Goal: Transaction & Acquisition: Purchase product/service

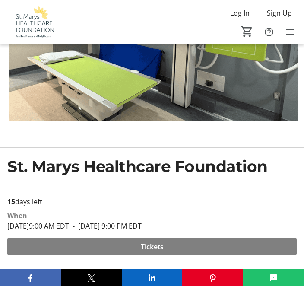
scroll to position [146, 0]
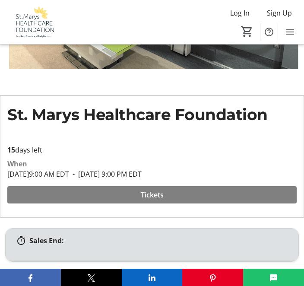
click at [155, 190] on span "Tickets" at bounding box center [152, 195] width 23 height 10
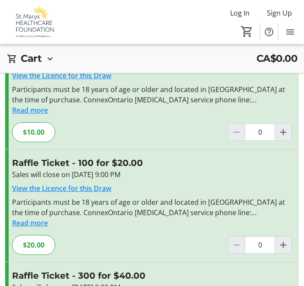
scroll to position [194, 0]
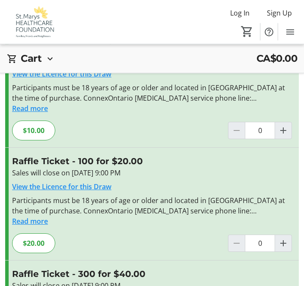
click at [285, 249] on span "Increment by one" at bounding box center [283, 244] width 16 height 16
type input "1"
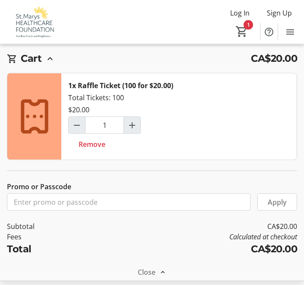
scroll to position [293, 0]
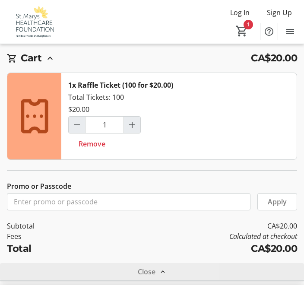
click at [154, 272] on span "Close" at bounding box center [147, 272] width 18 height 10
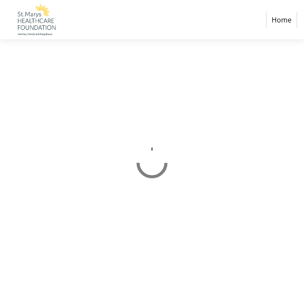
select select "CA"
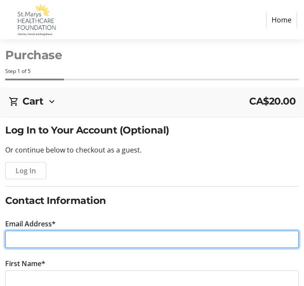
click at [87, 244] on input "Email Address*" at bounding box center [152, 239] width 294 height 17
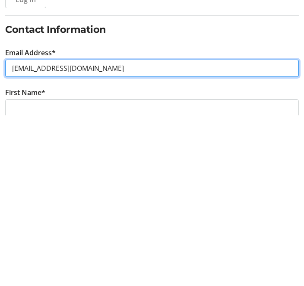
type input "[EMAIL_ADDRESS][DOMAIN_NAME]"
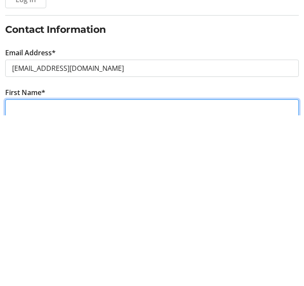
click at [83, 271] on input "First Name*" at bounding box center [152, 279] width 294 height 17
type input "[PERSON_NAME]"
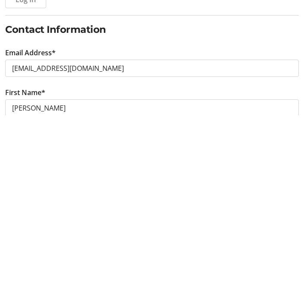
scroll to position [74, 0]
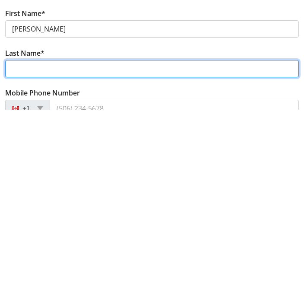
type input "[PERSON_NAME]"
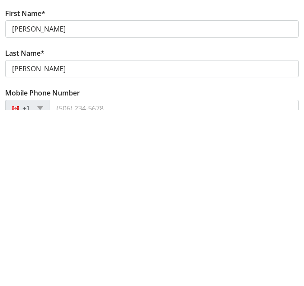
scroll to position [251, 0]
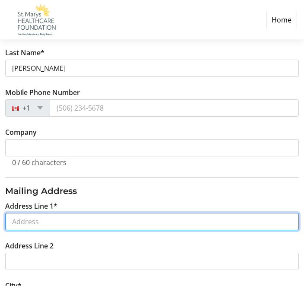
click at [101, 226] on input "Address Line 1*" at bounding box center [152, 221] width 294 height 17
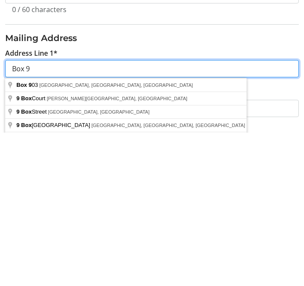
type input "Box 96"
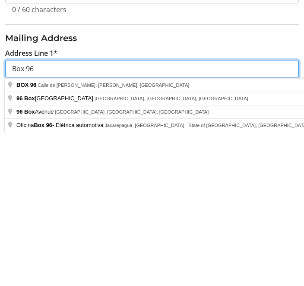
select select
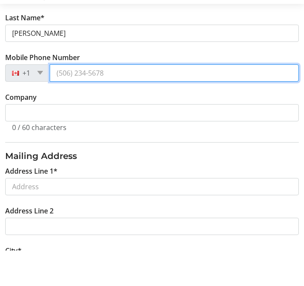
click at [109, 100] on input "Mobile Phone Number" at bounding box center [174, 108] width 249 height 17
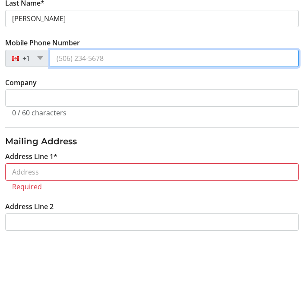
click at [110, 100] on input "Mobile Phone Number" at bounding box center [174, 108] width 249 height 17
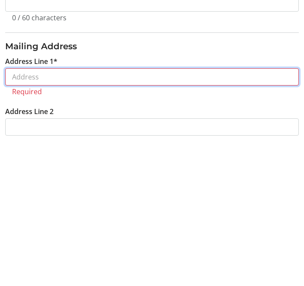
click at [71, 214] on input "Address Line 1*" at bounding box center [152, 222] width 294 height 17
click at [34, 214] on input "Address Line 1*" at bounding box center [152, 222] width 294 height 17
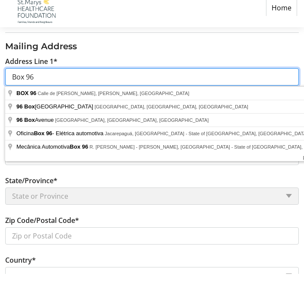
scroll to position [393, 0]
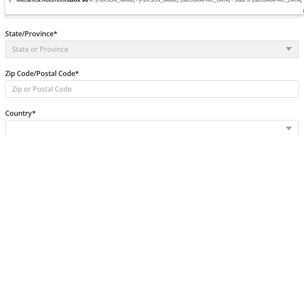
type input "Box 96"
click at [86, 179] on tr-form-field "State/Province* State or Province State or Province" at bounding box center [152, 199] width 294 height 40
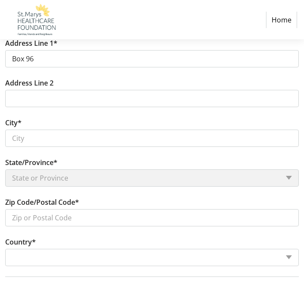
scroll to position [412, 0]
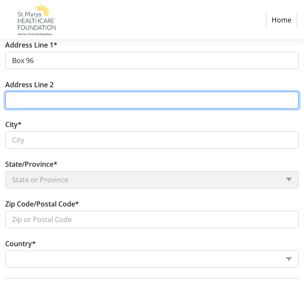
click at [87, 104] on input "Address Line 2" at bounding box center [152, 100] width 294 height 17
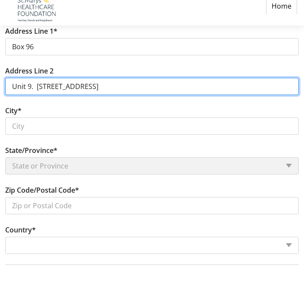
type input "Unit 9. [STREET_ADDRESS]"
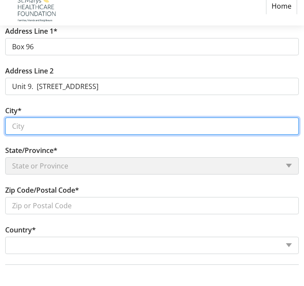
click at [42, 132] on input "City*" at bounding box center [152, 139] width 294 height 17
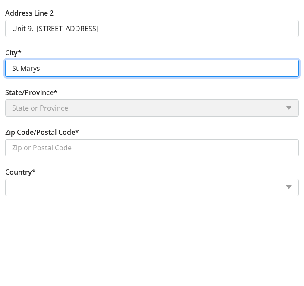
type input "St Marys"
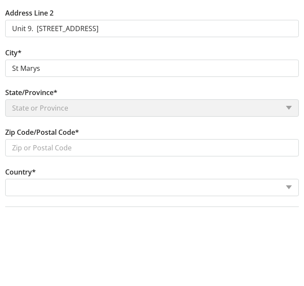
click at [289, 159] on tr-form-field "State/Province* State or Province State or Province" at bounding box center [152, 179] width 294 height 40
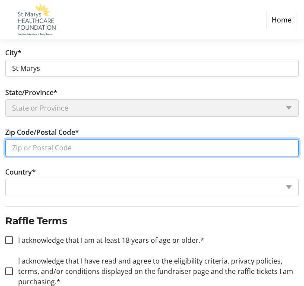
click at [87, 155] on input "Zip Code/Postal Code*" at bounding box center [152, 147] width 294 height 17
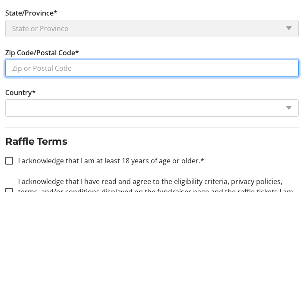
scroll to position [453, 0]
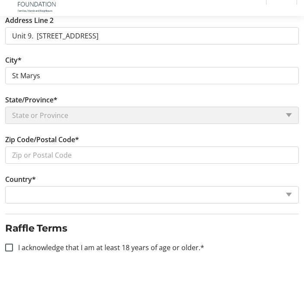
click at [71, 128] on tr-form-field "State/Province* State or Province State or Province" at bounding box center [152, 138] width 294 height 40
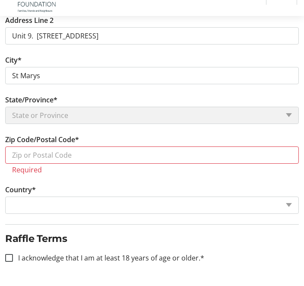
scroll to position [477, 0]
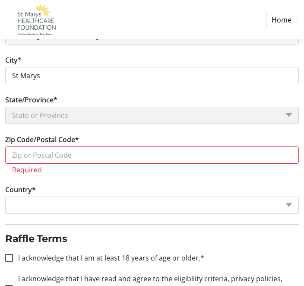
click at [110, 126] on tr-form-field "State/Province* State or Province State or Province" at bounding box center [152, 115] width 294 height 40
click at [106, 125] on tr-form-field "State/Province* State or Province State or Province" at bounding box center [152, 115] width 294 height 40
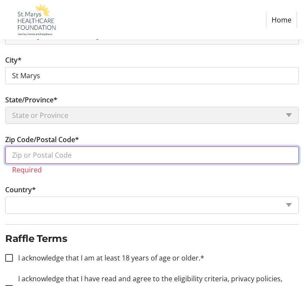
click at [85, 163] on input "Zip Code/Postal Code*" at bounding box center [152, 155] width 294 height 17
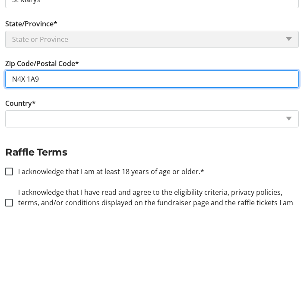
type input "N4X 1A9"
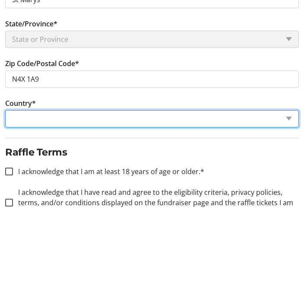
click at [63, 187] on select "Country Country [GEOGRAPHIC_DATA] [GEOGRAPHIC_DATA] [GEOGRAPHIC_DATA] [GEOGRAPH…" at bounding box center [152, 195] width 294 height 17
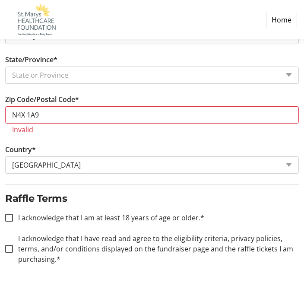
click at [79, 96] on label "Zip Code/Postal Code*" at bounding box center [42, 99] width 74 height 10
click at [79, 106] on input "N4X 1A9" at bounding box center [152, 114] width 294 height 17
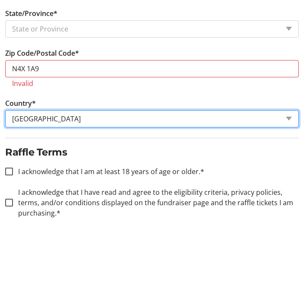
click at [57, 157] on select "Country Country [GEOGRAPHIC_DATA] [GEOGRAPHIC_DATA] [GEOGRAPHIC_DATA] [GEOGRAPH…" at bounding box center [152, 165] width 294 height 17
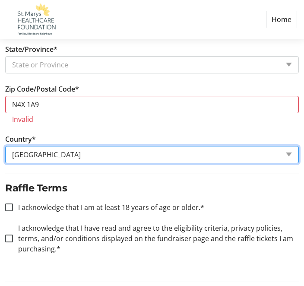
select select "CA"
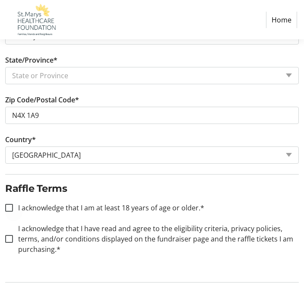
click at [14, 211] on div at bounding box center [9, 208] width 21 height 21
checkbox input "true"
click at [12, 242] on input "I acknowledge that I have read and agree to the eligibility criteria, privacy p…" at bounding box center [9, 239] width 8 height 8
checkbox input "true"
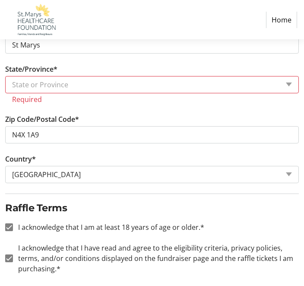
scroll to position [506, 0]
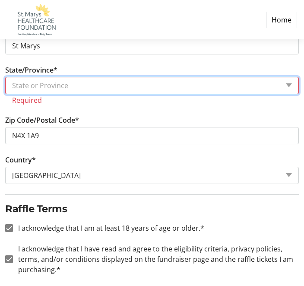
click at [292, 93] on select "State or Province State or Province [GEOGRAPHIC_DATA] [GEOGRAPHIC_DATA] [GEOGRA…" at bounding box center [152, 85] width 294 height 17
select select "ON"
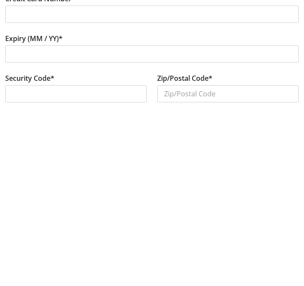
scroll to position [45, 0]
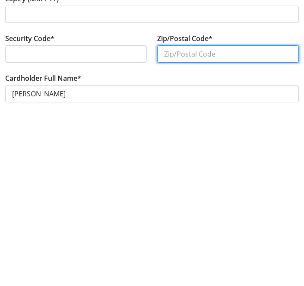
click at [169, 222] on input "Zip/Postal Code*" at bounding box center [228, 230] width 142 height 17
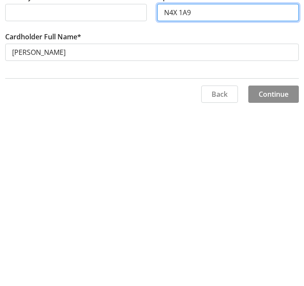
type input "N4X 1A9"
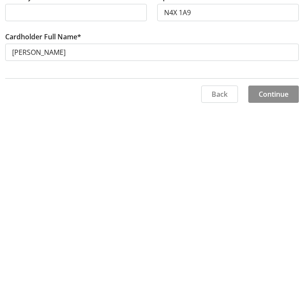
click at [278, 260] on span at bounding box center [274, 270] width 51 height 21
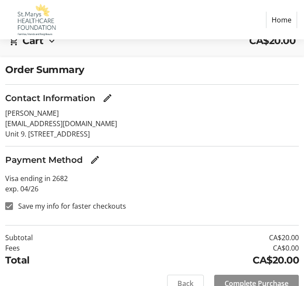
scroll to position [60, 0]
click at [249, 286] on span "Complete Purchase" at bounding box center [257, 284] width 64 height 10
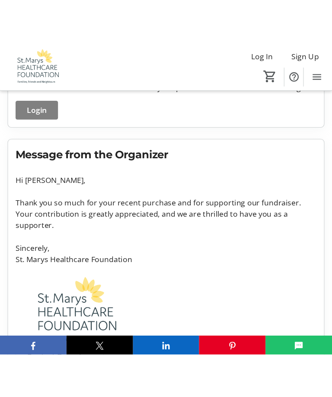
scroll to position [114, 0]
